Goal: Information Seeking & Learning: Compare options

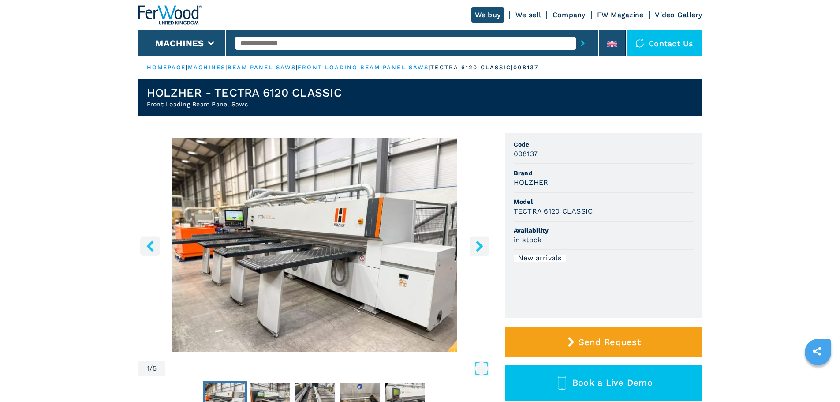
click at [481, 244] on icon "right-button" at bounding box center [479, 245] width 7 height 11
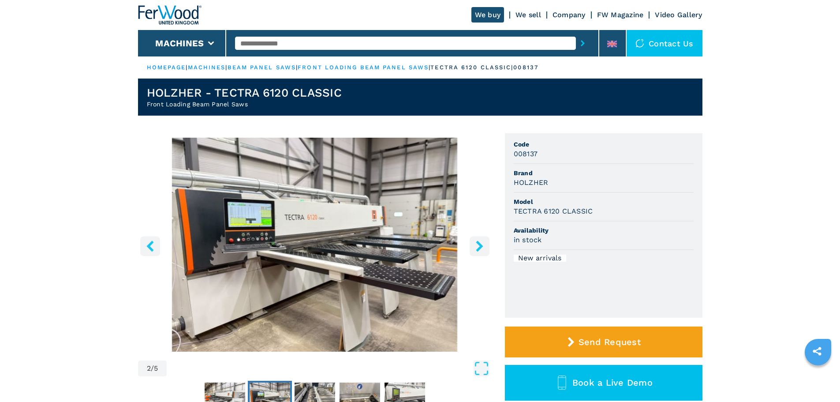
click at [481, 244] on icon "right-button" at bounding box center [479, 245] width 7 height 11
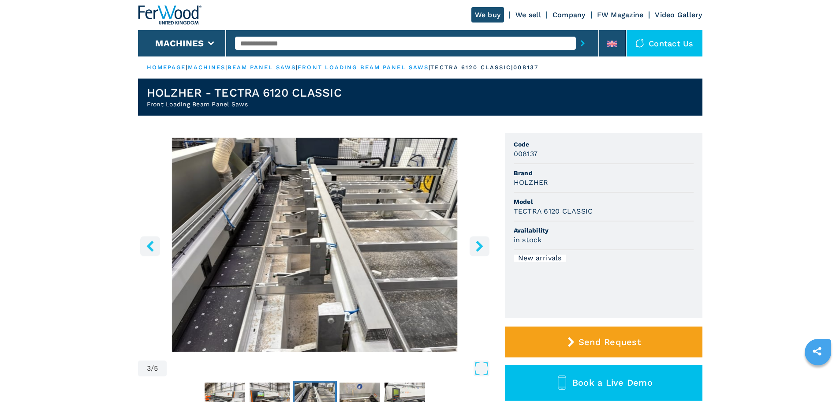
click at [481, 244] on icon "right-button" at bounding box center [479, 245] width 7 height 11
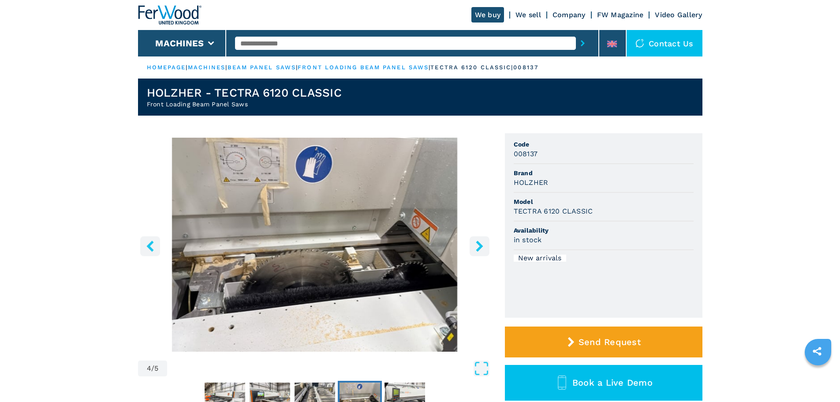
click at [150, 241] on icon "left-button" at bounding box center [150, 245] width 11 height 11
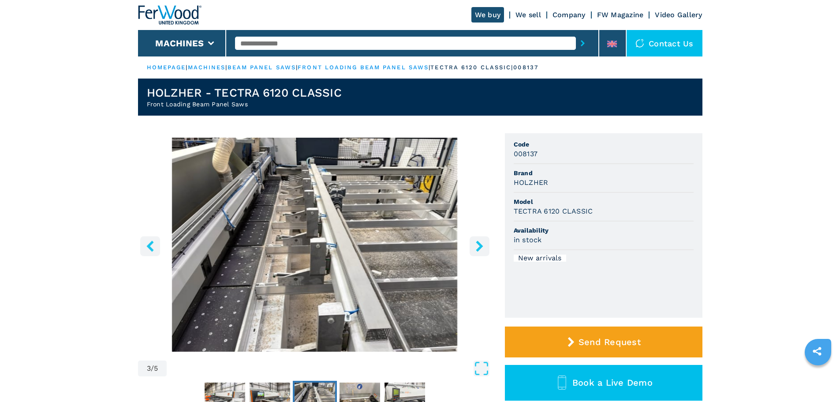
click at [150, 241] on icon "left-button" at bounding box center [150, 245] width 11 height 11
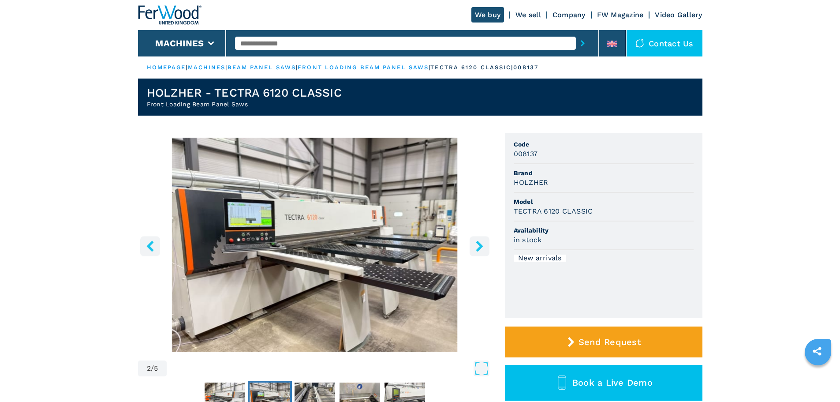
click at [480, 244] on icon "right-button" at bounding box center [479, 245] width 7 height 11
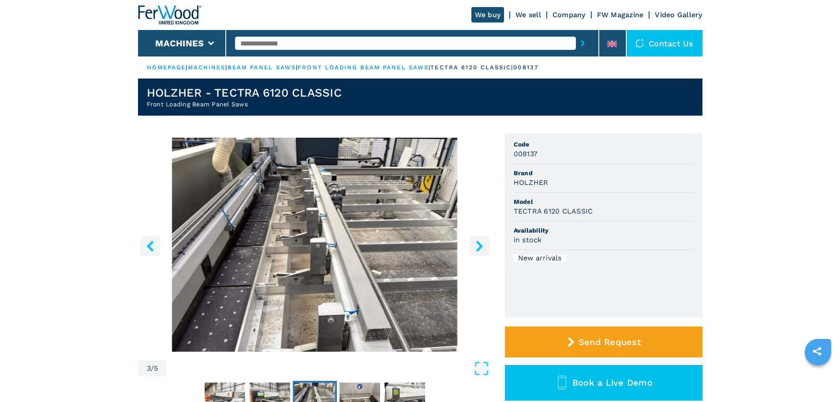
click at [480, 244] on icon "right-button" at bounding box center [479, 245] width 7 height 11
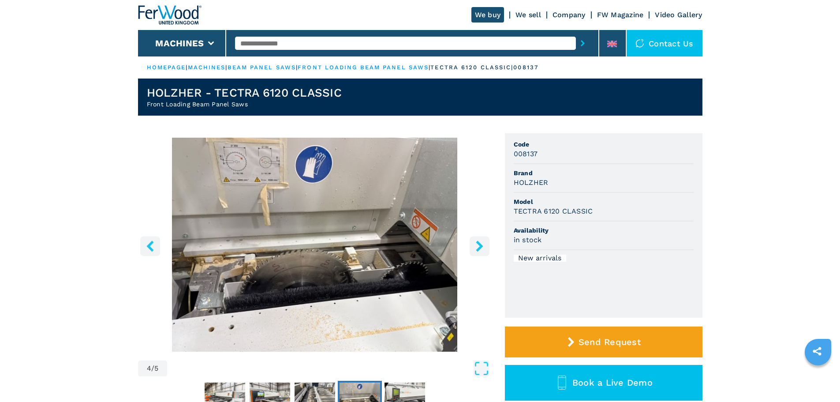
click at [480, 244] on icon "right-button" at bounding box center [479, 245] width 7 height 11
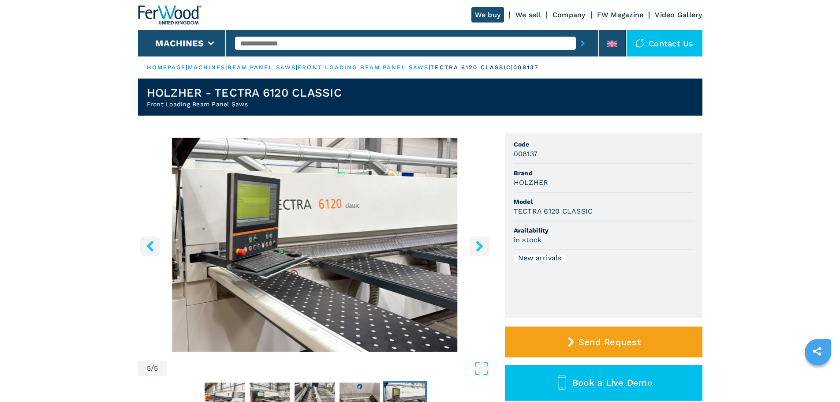
click at [480, 240] on icon "right-button" at bounding box center [479, 245] width 11 height 11
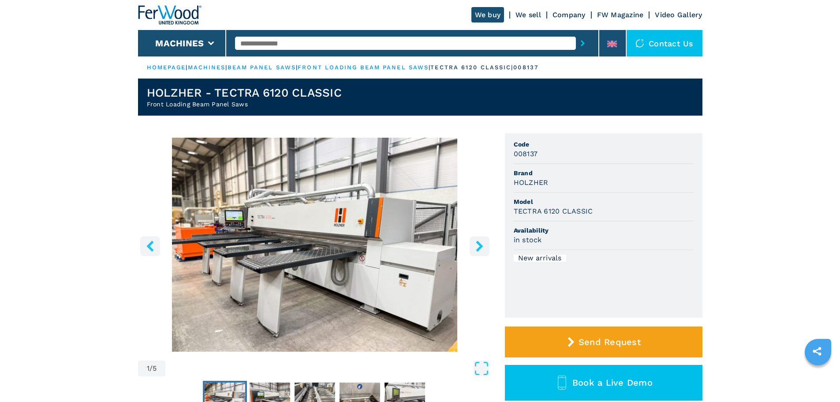
click at [480, 240] on icon "right-button" at bounding box center [479, 245] width 11 height 11
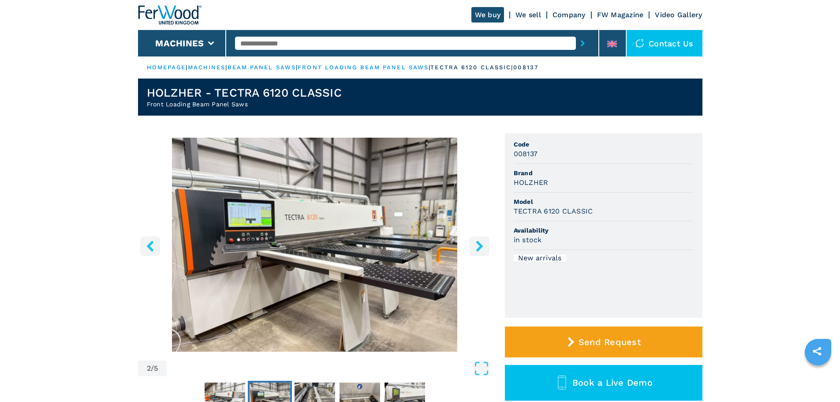
click at [480, 240] on icon "right-button" at bounding box center [479, 245] width 11 height 11
click at [152, 243] on icon "left-button" at bounding box center [149, 245] width 7 height 11
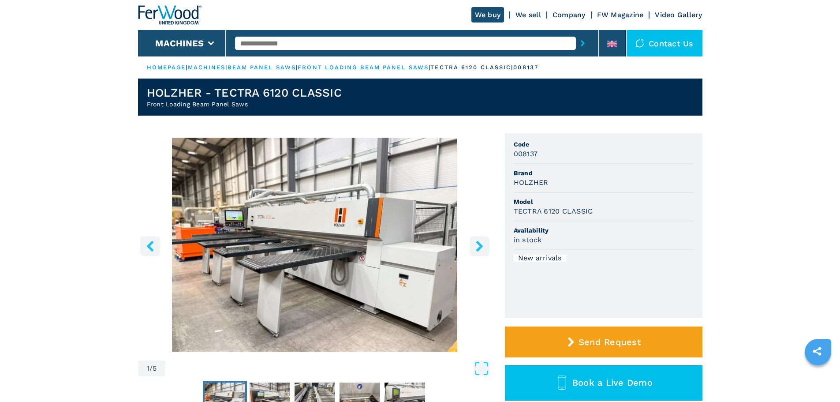
click at [152, 243] on icon "left-button" at bounding box center [149, 245] width 7 height 11
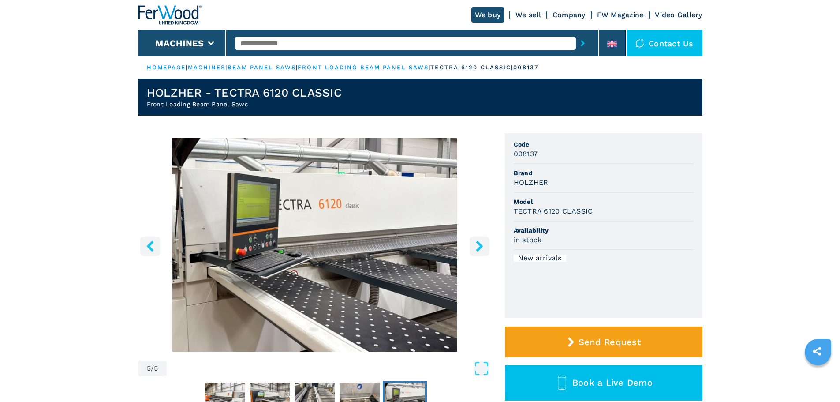
click at [154, 245] on icon "left-button" at bounding box center [150, 245] width 11 height 11
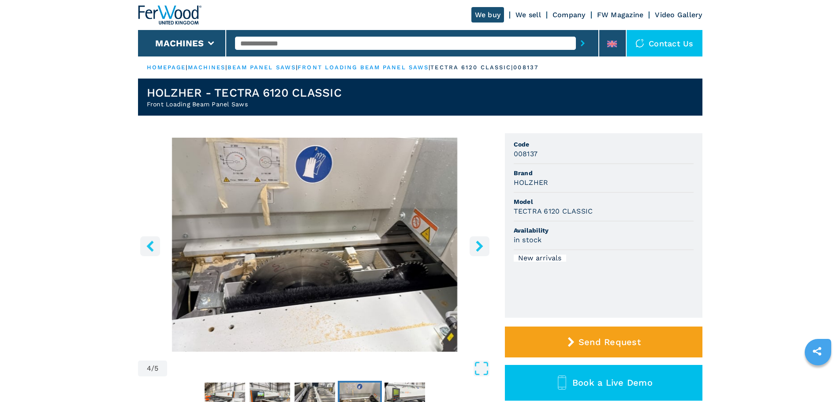
click at [154, 245] on icon "left-button" at bounding box center [150, 245] width 11 height 11
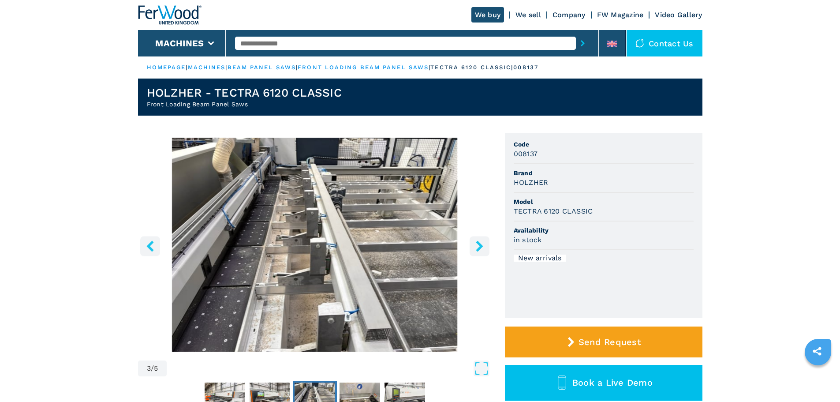
click at [154, 245] on icon "left-button" at bounding box center [150, 245] width 11 height 11
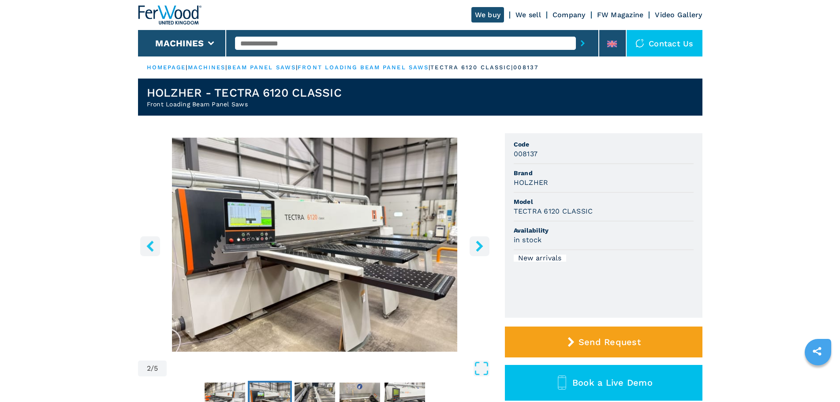
click at [154, 245] on icon "left-button" at bounding box center [150, 245] width 11 height 11
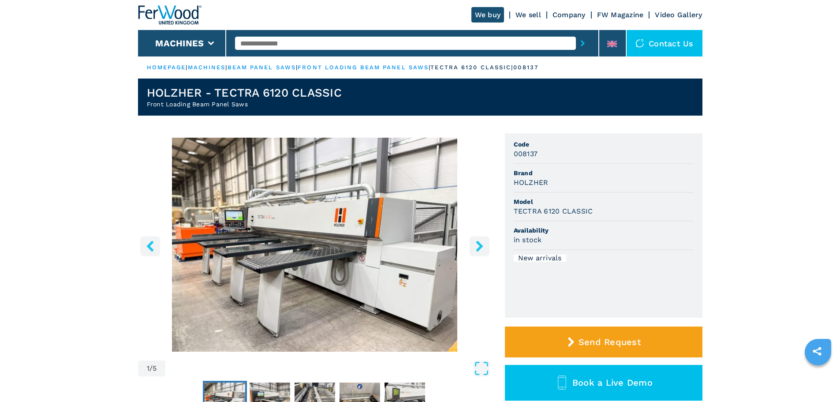
click at [154, 245] on icon "left-button" at bounding box center [150, 245] width 11 height 11
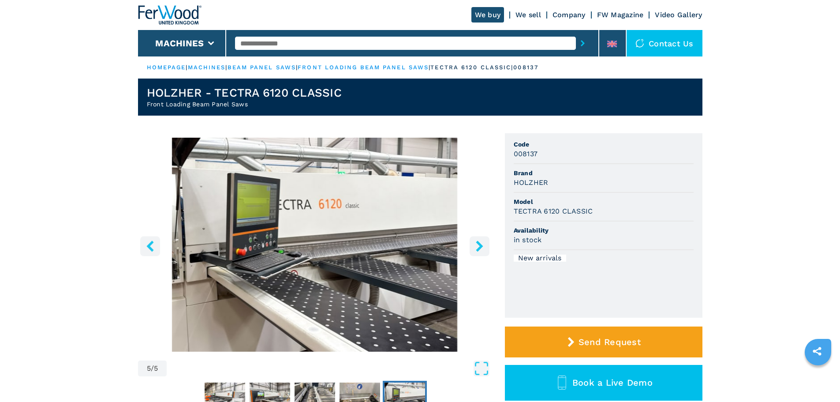
click at [154, 245] on icon "left-button" at bounding box center [150, 245] width 11 height 11
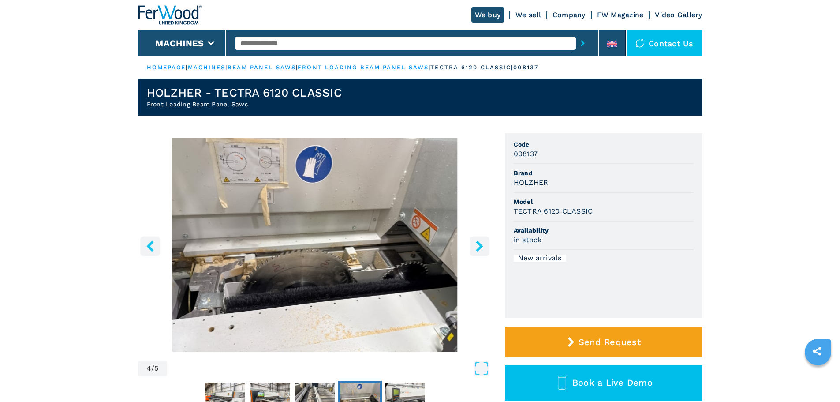
click at [154, 245] on icon "left-button" at bounding box center [150, 245] width 11 height 11
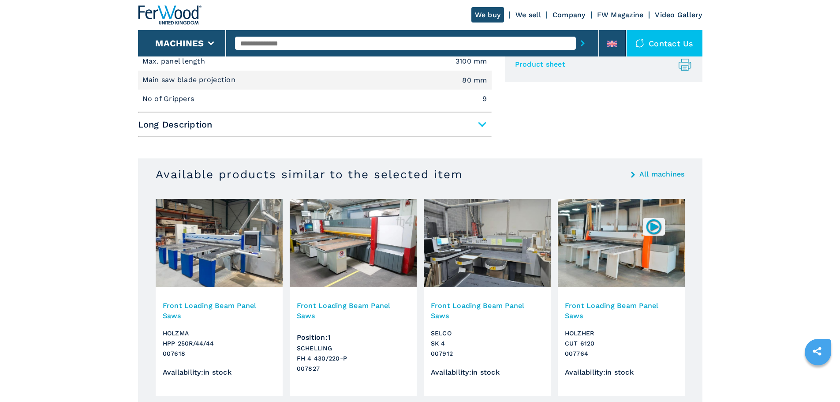
scroll to position [573, 0]
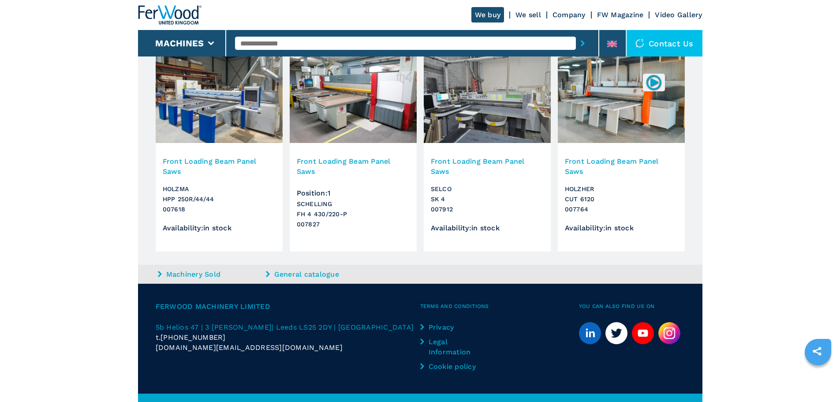
click at [199, 103] on img at bounding box center [219, 99] width 127 height 88
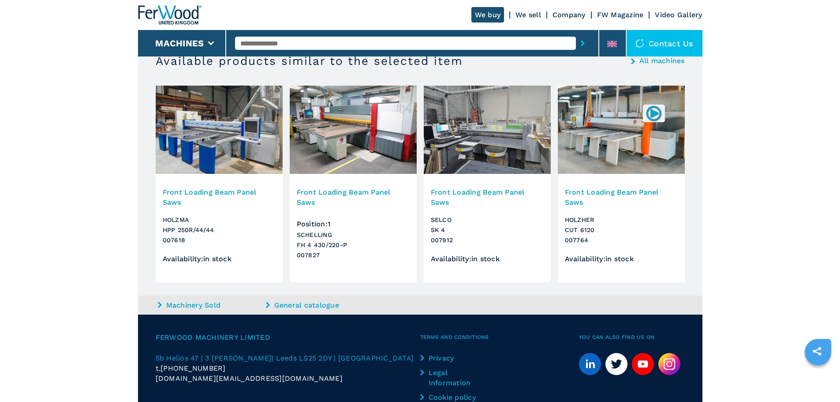
scroll to position [383, 0]
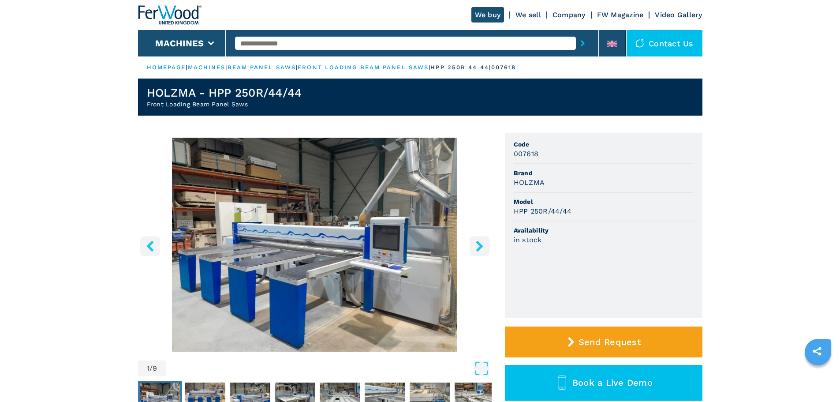
click at [479, 241] on icon "right-button" at bounding box center [479, 245] width 11 height 11
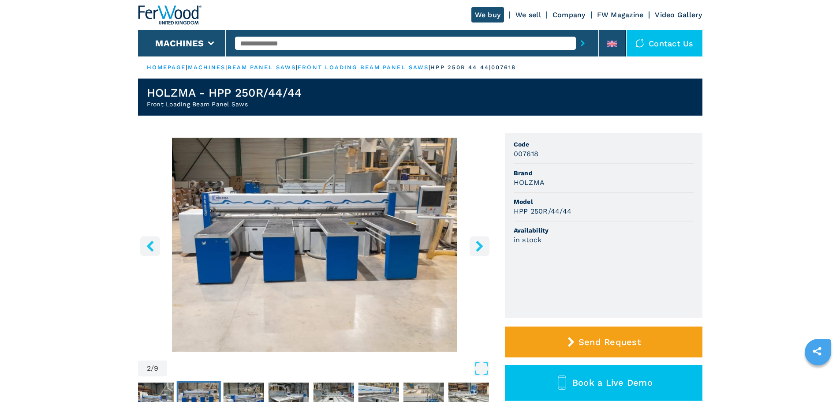
click at [479, 241] on icon "right-button" at bounding box center [479, 245] width 11 height 11
click at [479, 239] on button "right-button" at bounding box center [480, 246] width 20 height 20
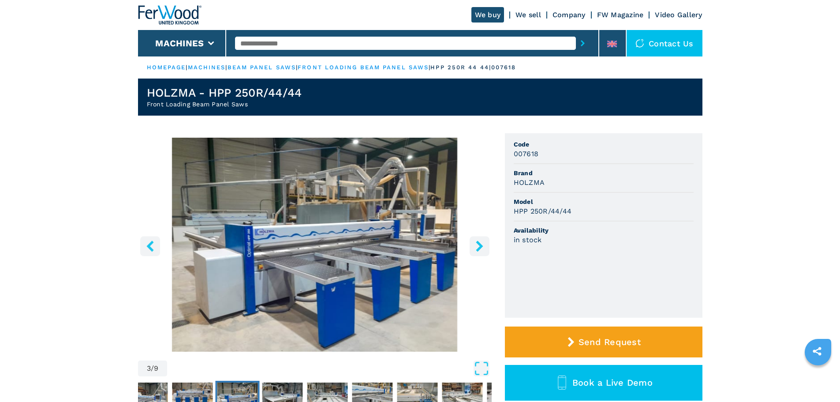
click at [479, 248] on icon "right-button" at bounding box center [479, 245] width 7 height 11
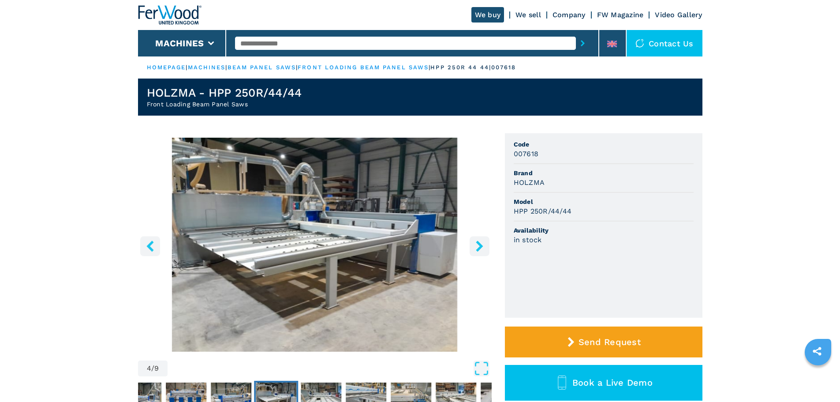
click at [479, 248] on icon "right-button" at bounding box center [479, 245] width 7 height 11
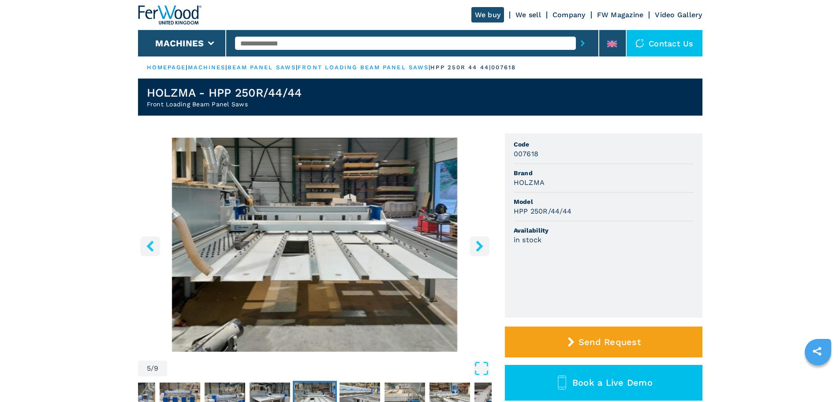
click at [479, 248] on icon "right-button" at bounding box center [479, 245] width 7 height 11
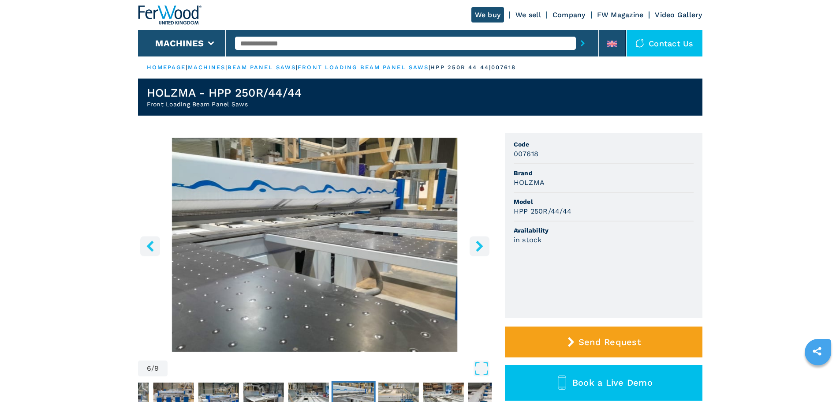
click at [479, 248] on icon "right-button" at bounding box center [479, 245] width 7 height 11
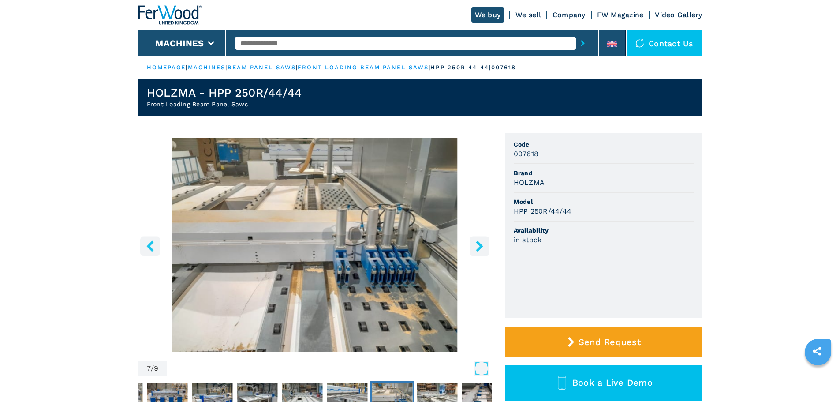
click at [479, 248] on icon "right-button" at bounding box center [479, 245] width 7 height 11
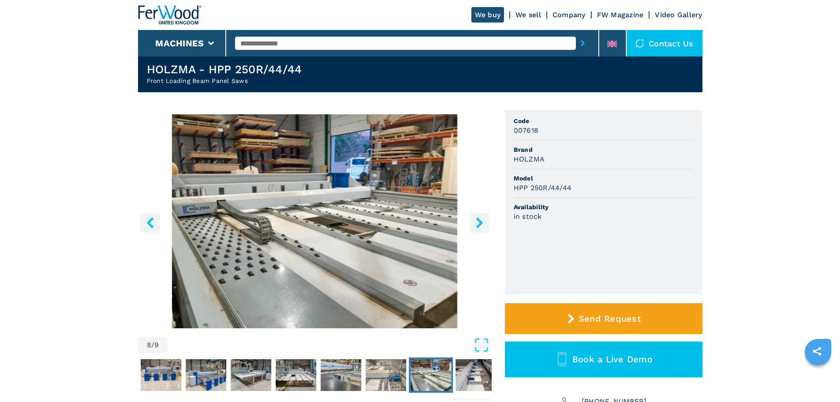
scroll to position [44, 0]
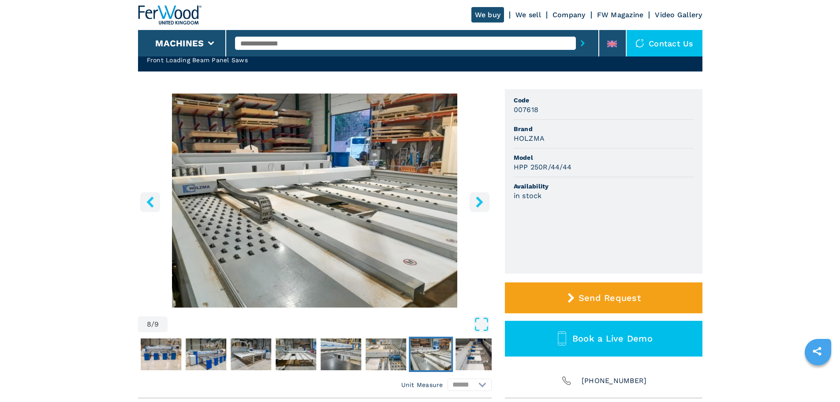
click at [481, 200] on icon "right-button" at bounding box center [479, 201] width 7 height 11
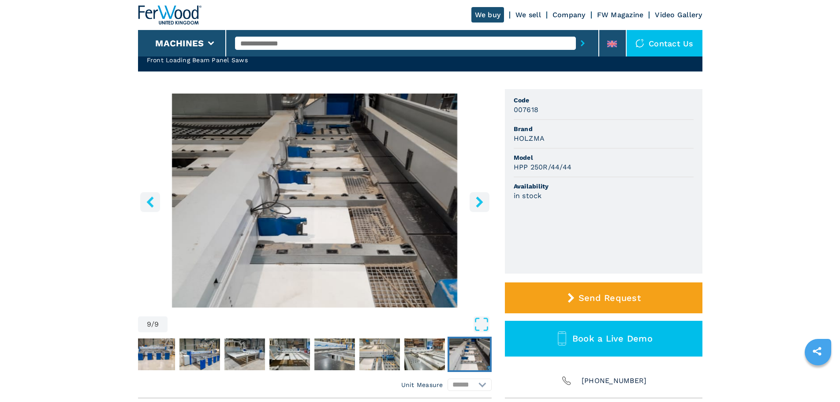
click at [481, 202] on icon "right-button" at bounding box center [479, 201] width 7 height 11
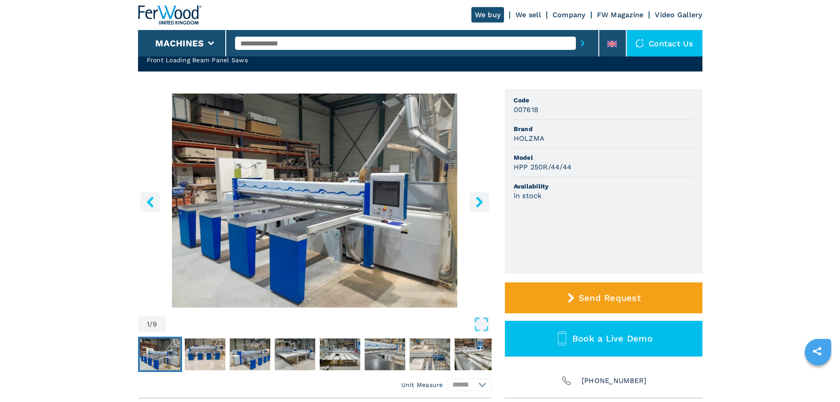
click at [481, 202] on icon "right-button" at bounding box center [479, 201] width 7 height 11
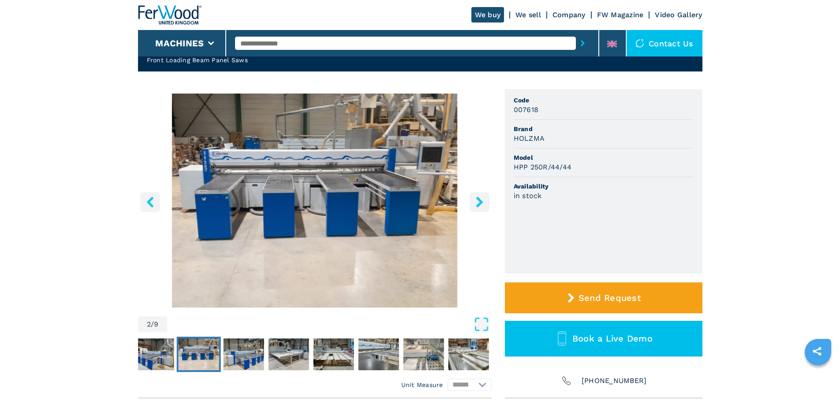
click at [480, 198] on icon "right-button" at bounding box center [479, 201] width 11 height 11
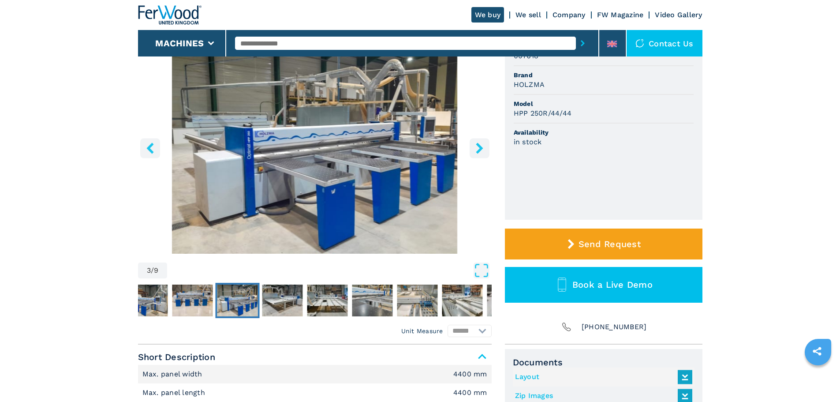
scroll to position [221, 0]
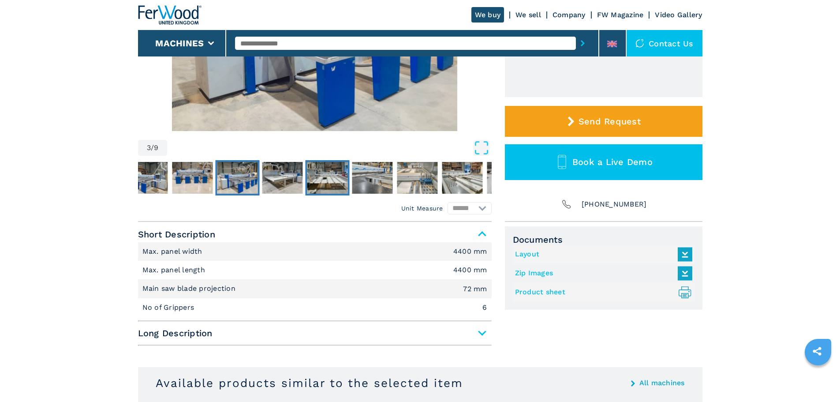
click at [329, 169] on img "Go to Slide 5" at bounding box center [327, 178] width 41 height 32
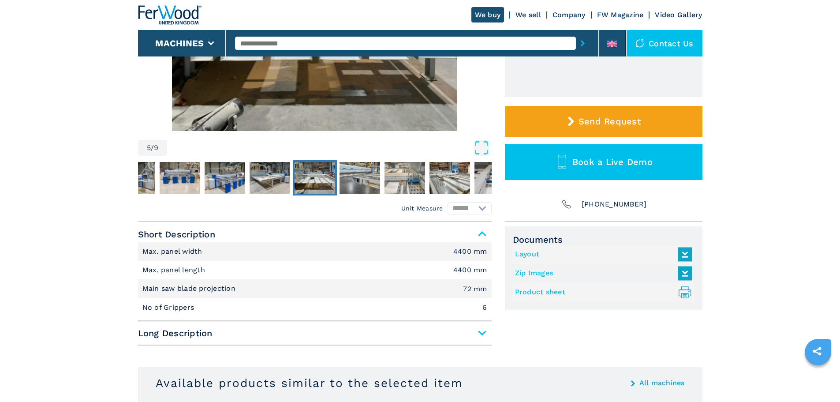
scroll to position [88, 0]
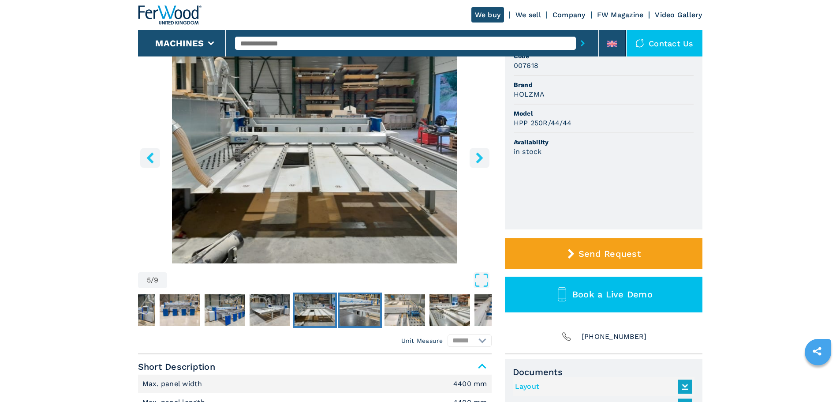
click at [370, 300] on img "Go to Slide 6" at bounding box center [360, 310] width 41 height 32
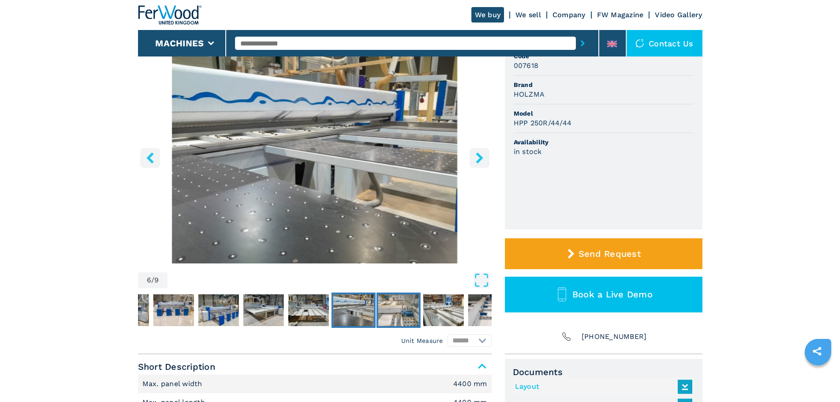
click at [407, 303] on img "Go to Slide 7" at bounding box center [398, 310] width 41 height 32
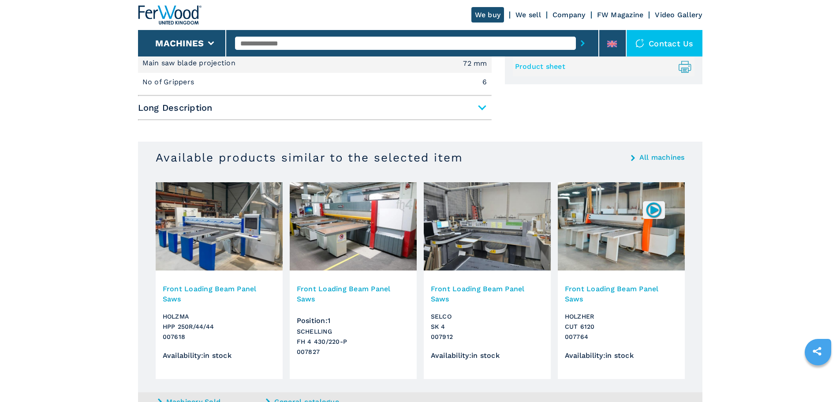
scroll to position [594, 0]
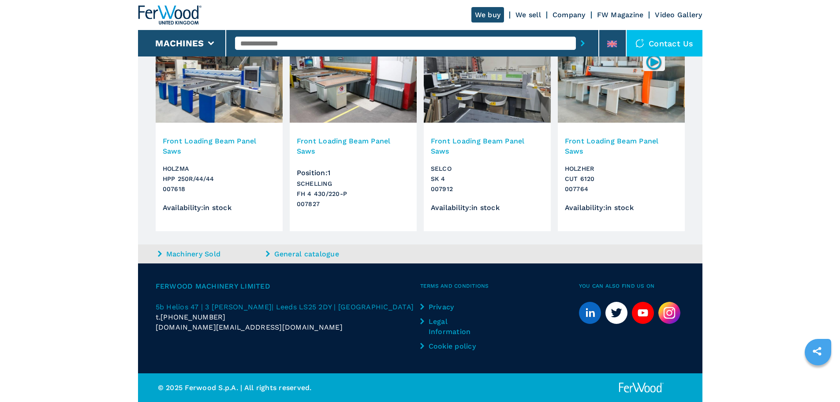
click at [318, 138] on h3 "Front Loading Beam Panel Saws" at bounding box center [353, 146] width 113 height 20
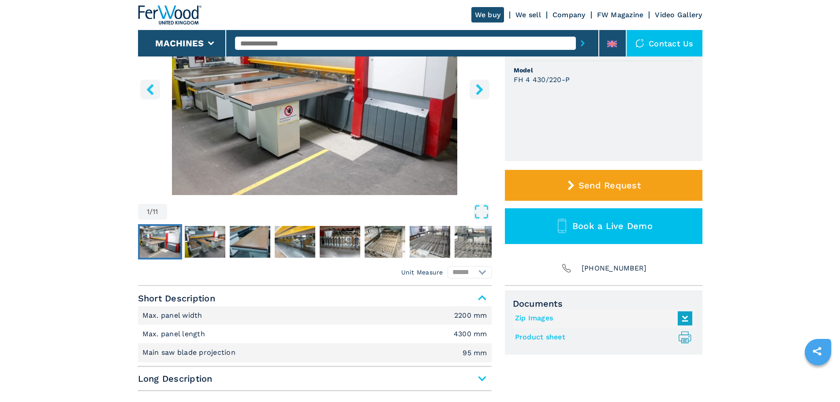
scroll to position [176, 0]
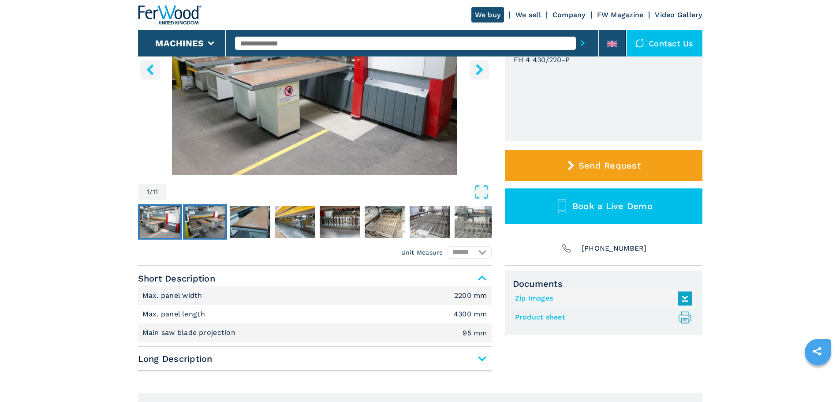
click at [199, 218] on img "Go to Slide 2" at bounding box center [205, 222] width 41 height 32
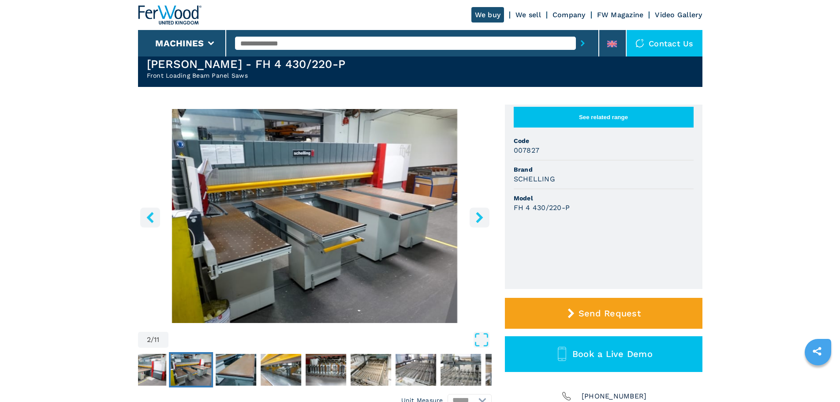
scroll to position [44, 0]
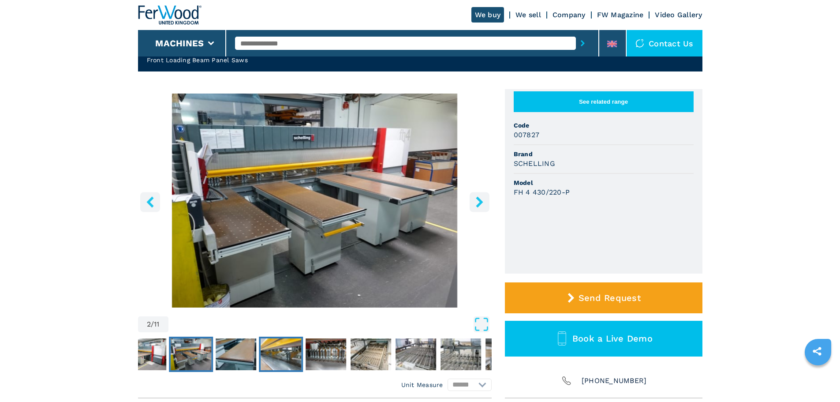
click at [289, 353] on img "Go to Slide 4" at bounding box center [281, 354] width 41 height 32
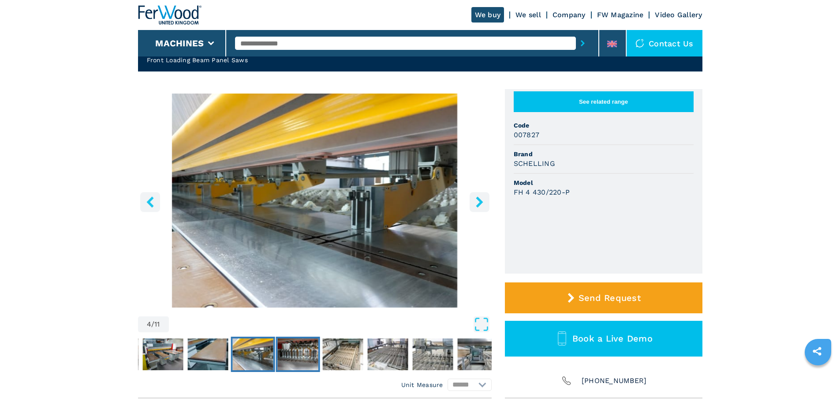
drag, startPoint x: 297, startPoint y: 346, endPoint x: 320, endPoint y: 347, distance: 22.5
click at [298, 346] on img "Go to Slide 5" at bounding box center [297, 354] width 41 height 32
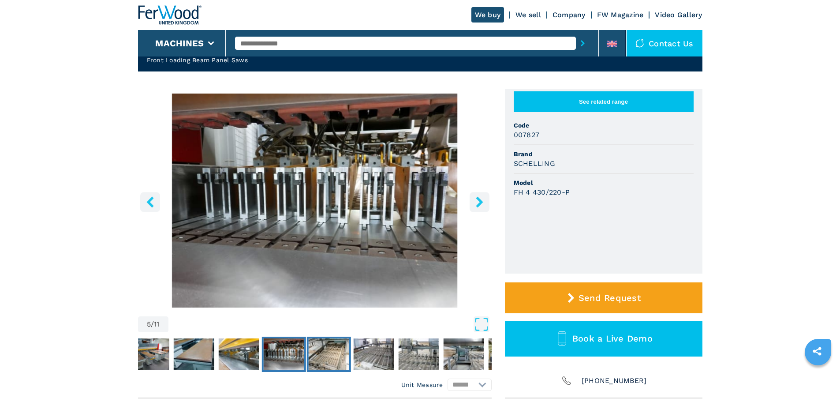
click at [337, 349] on img "Go to Slide 6" at bounding box center [328, 354] width 41 height 32
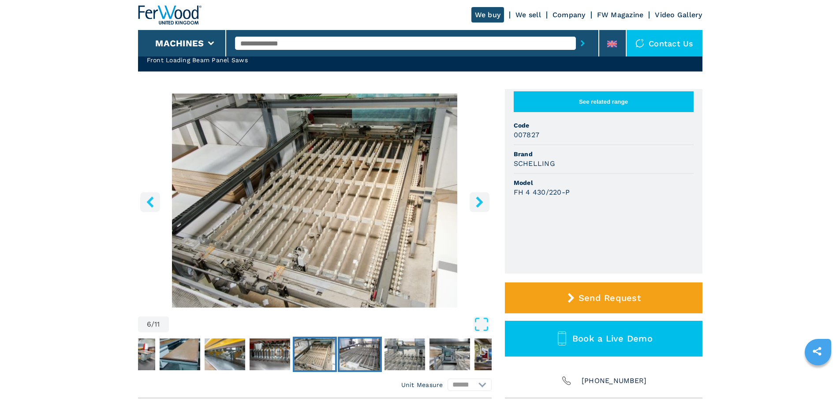
click at [354, 350] on img "Go to Slide 7" at bounding box center [360, 354] width 41 height 32
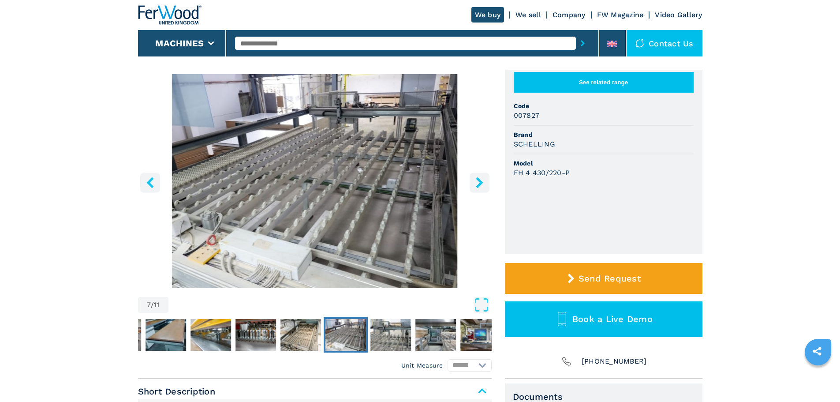
scroll to position [88, 0]
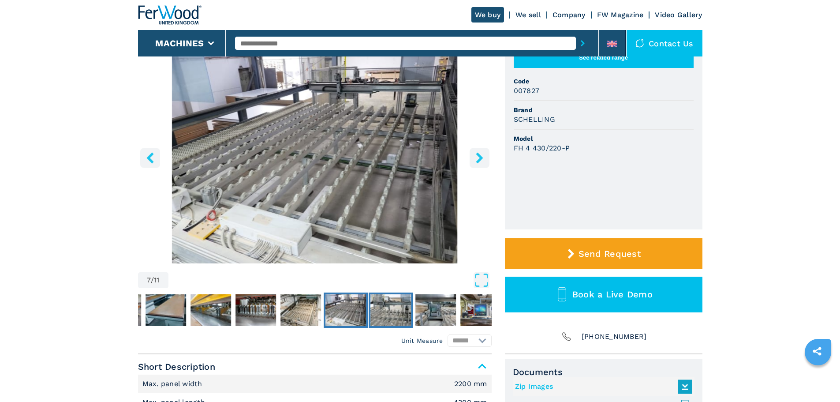
click at [389, 307] on img "Go to Slide 8" at bounding box center [391, 310] width 41 height 32
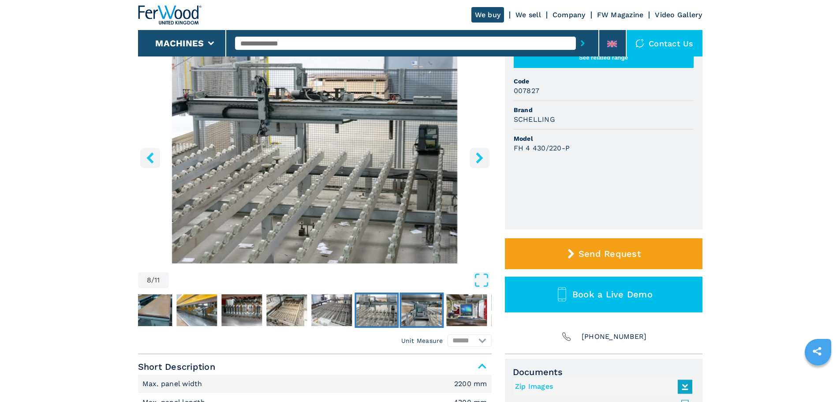
click at [423, 308] on img "Go to Slide 9" at bounding box center [421, 310] width 41 height 32
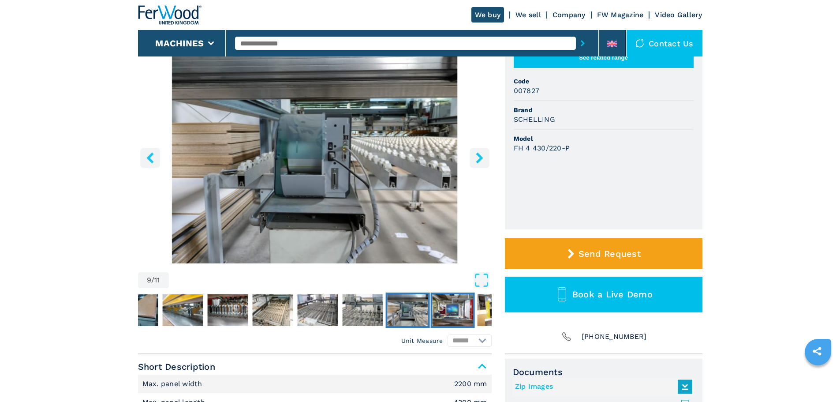
click at [449, 307] on img "Go to Slide 10" at bounding box center [452, 310] width 41 height 32
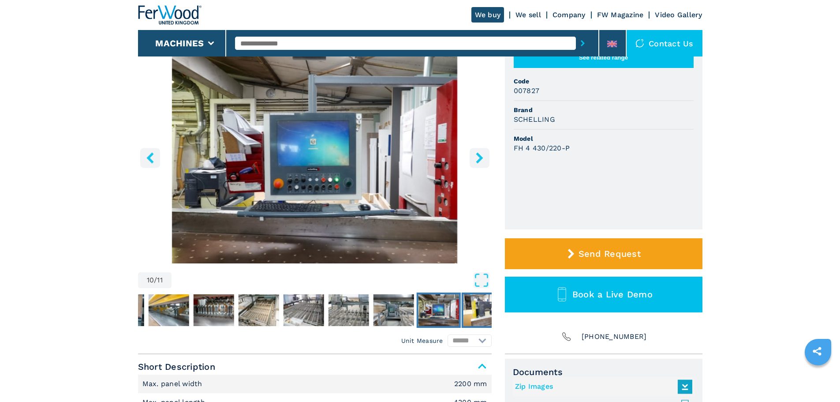
click at [475, 309] on img "Go to Slide 11" at bounding box center [483, 310] width 41 height 32
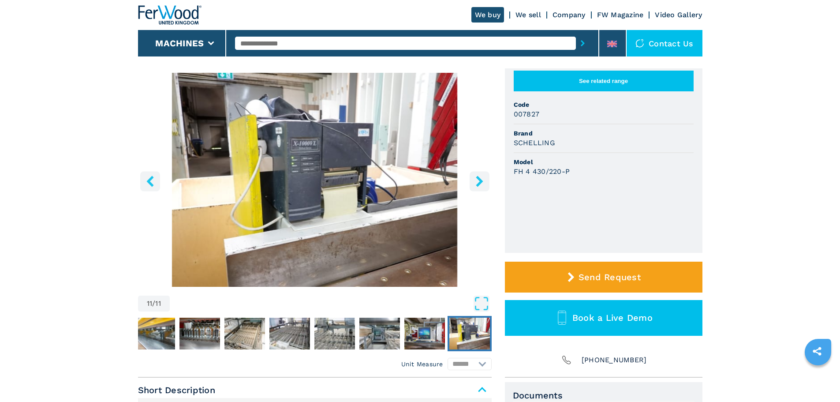
scroll to position [0, 0]
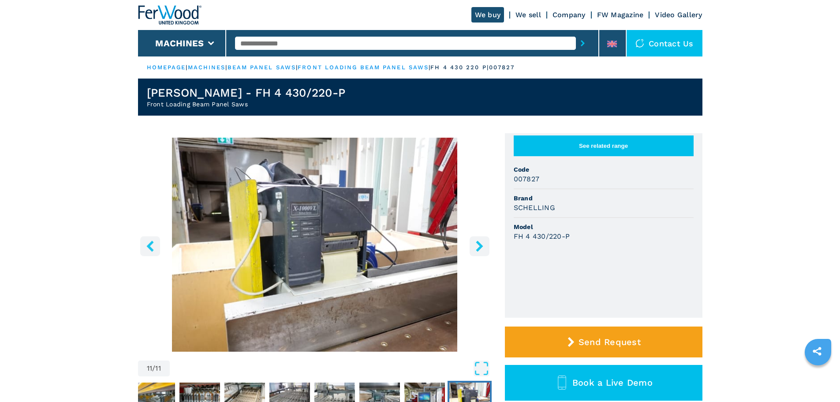
click at [483, 243] on icon "right-button" at bounding box center [479, 245] width 11 height 11
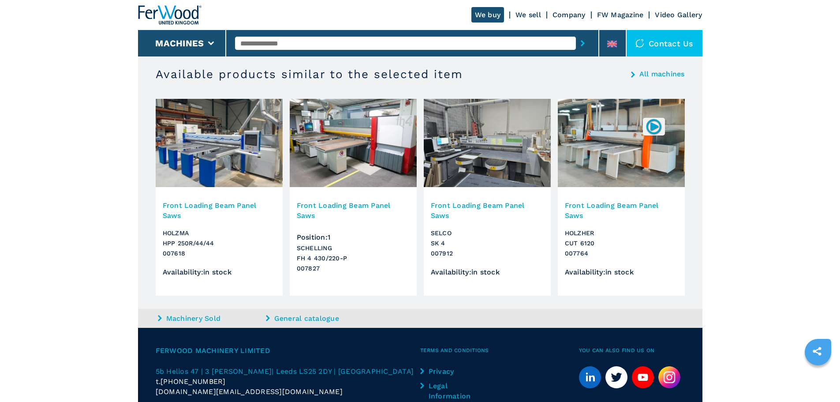
scroll to position [790, 0]
